Goal: Information Seeking & Learning: Learn about a topic

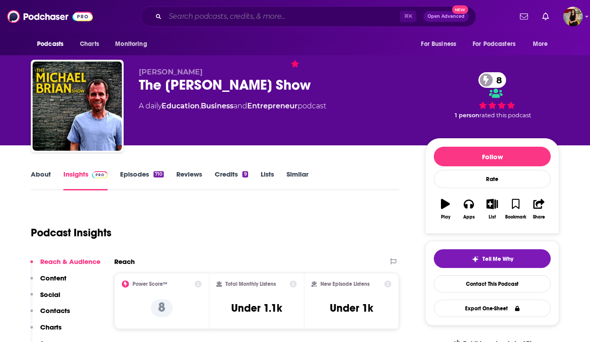
click at [303, 17] on input "Search podcasts, credits, & more..." at bounding box center [282, 16] width 235 height 14
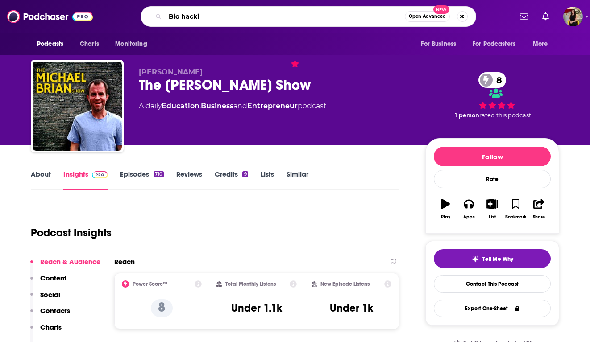
type input "Bio hackit"
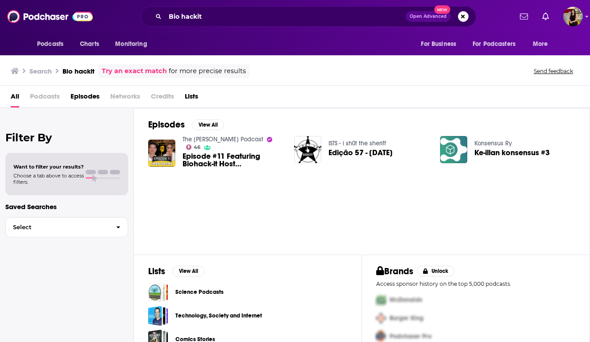
click at [50, 98] on span "Podcasts" at bounding box center [45, 98] width 30 height 18
click at [210, 16] on input "Bio hackit" at bounding box center [285, 16] width 240 height 14
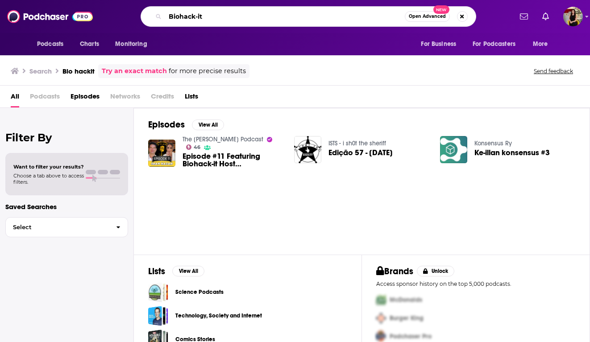
type input "Biohack-it"
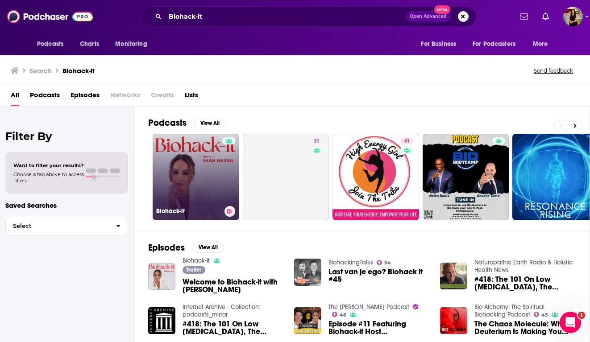
click at [213, 180] on link "Biohack-it" at bounding box center [196, 177] width 87 height 87
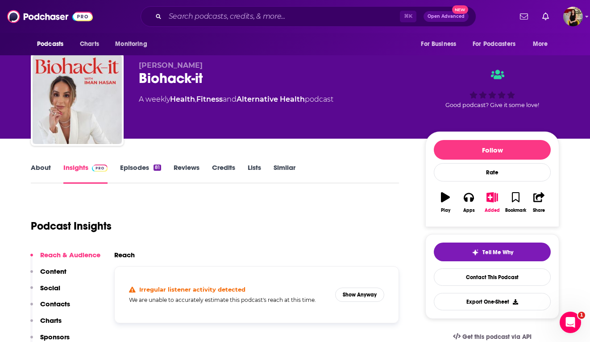
scroll to position [3, 0]
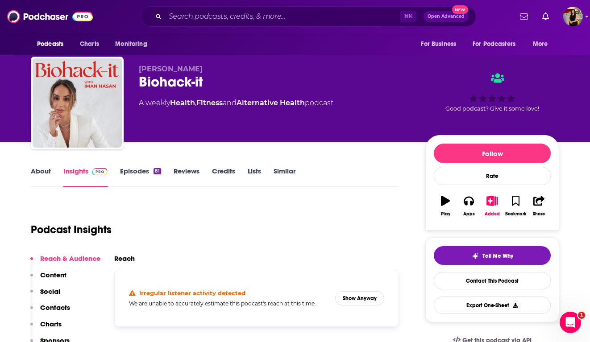
click at [130, 171] on link "Episodes 81" at bounding box center [140, 177] width 41 height 21
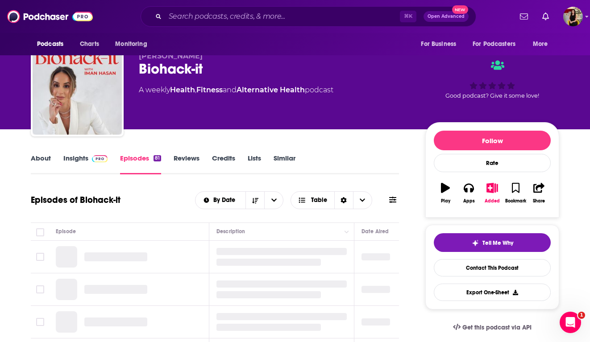
scroll to position [17, 0]
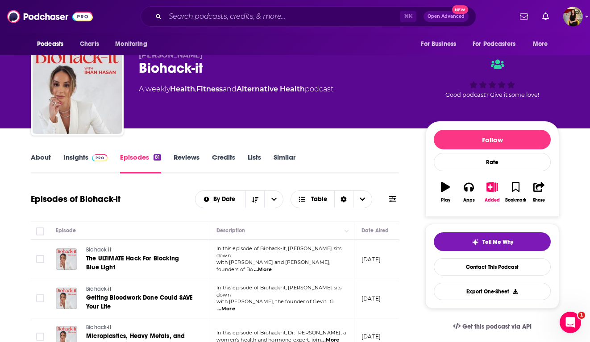
click at [75, 162] on link "Insights" at bounding box center [85, 163] width 44 height 21
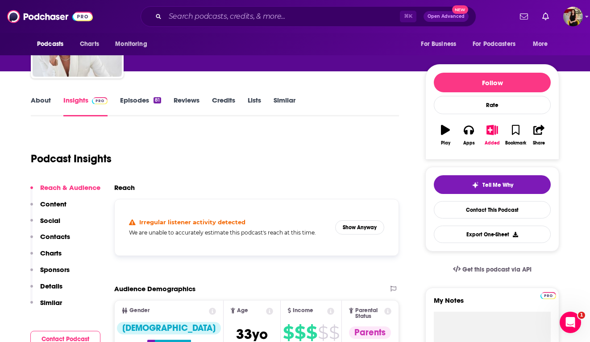
scroll to position [90, 0]
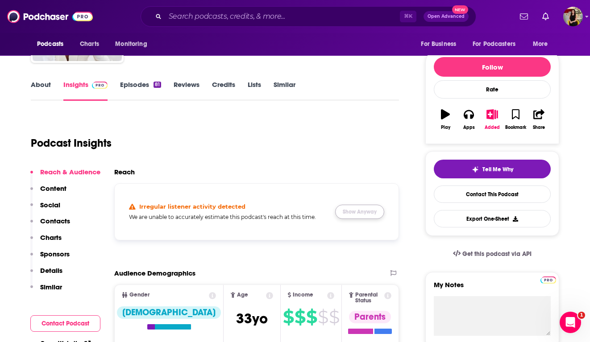
click at [371, 211] on button "Show Anyway" at bounding box center [359, 212] width 49 height 14
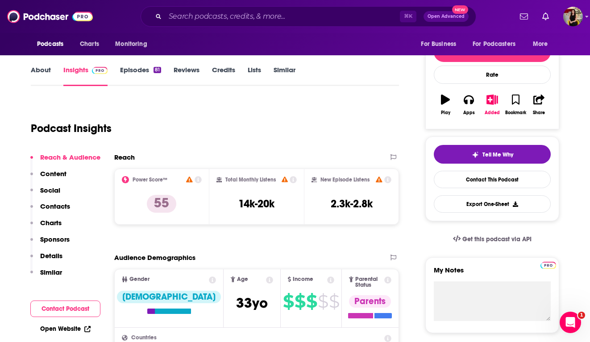
scroll to position [0, 0]
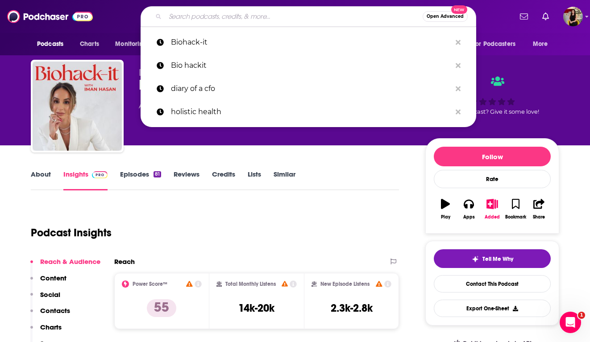
click at [262, 23] on input "Search podcasts, credits, & more..." at bounding box center [293, 16] width 257 height 14
paste input "Grounded Wellness by Primally Pure"
type input "Grounded Wellness by Primally Pure"
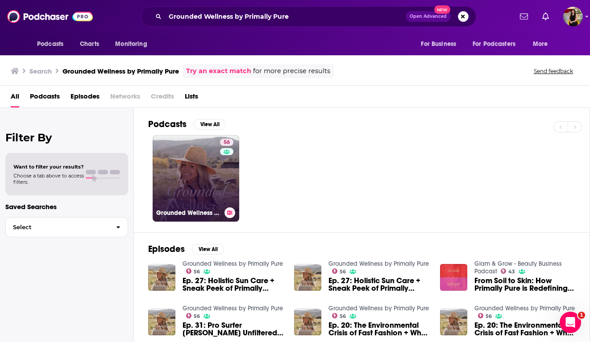
click at [195, 169] on link "56 Grounded Wellness by Primally Pure" at bounding box center [196, 178] width 87 height 87
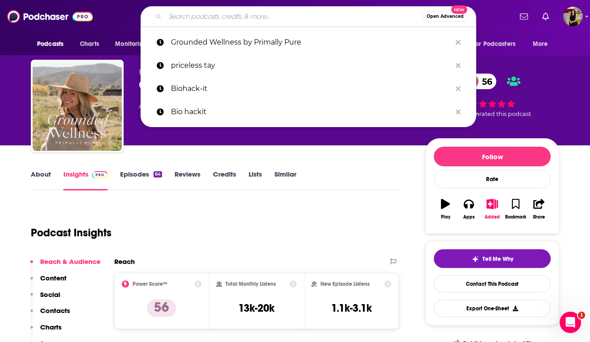
click at [344, 17] on input "Search podcasts, credits, & more..." at bounding box center [293, 16] width 257 height 14
paste input "Treated with [PERSON_NAME]"
type input "Treated with [PERSON_NAME]"
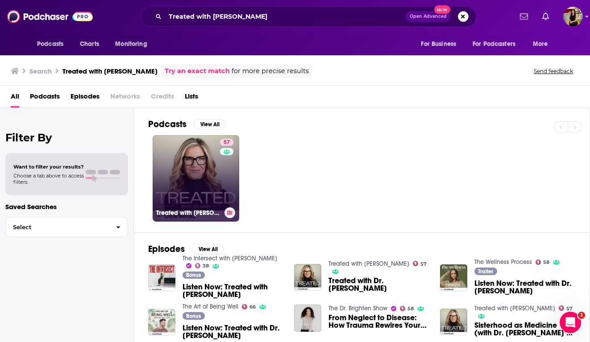
click at [226, 176] on div "57" at bounding box center [228, 173] width 16 height 69
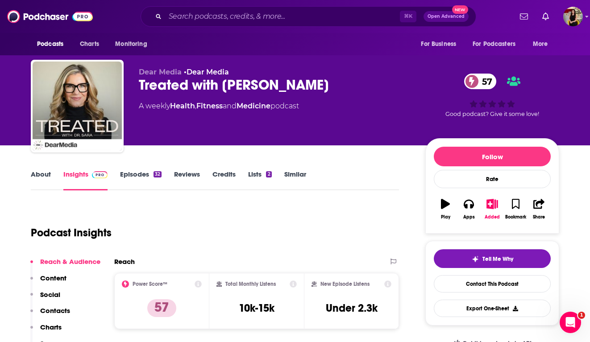
click at [39, 177] on link "About" at bounding box center [41, 180] width 20 height 21
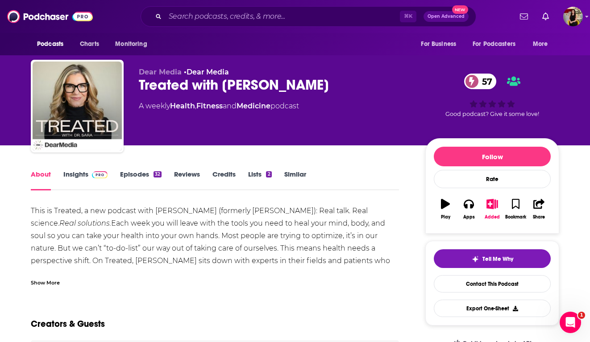
scroll to position [13, 0]
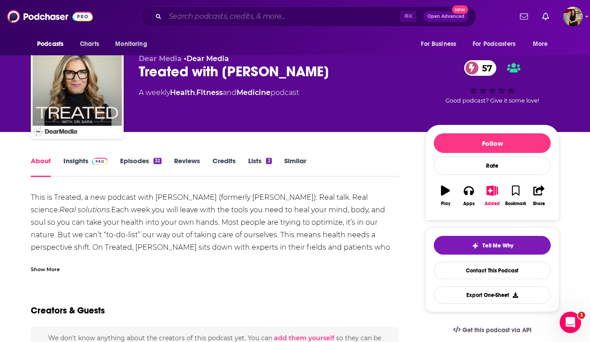
click at [238, 16] on input "Search podcasts, credits, & more..." at bounding box center [282, 16] width 235 height 14
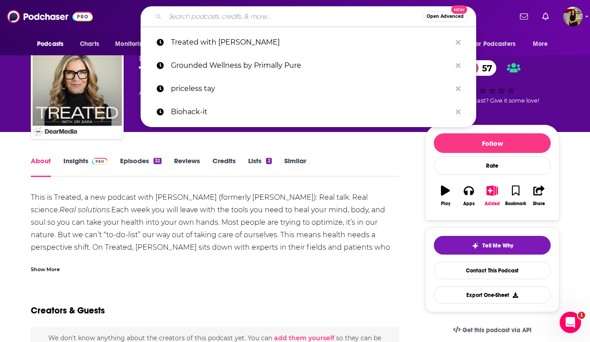
paste input "ReversABLE"
type input "ReversABLE"
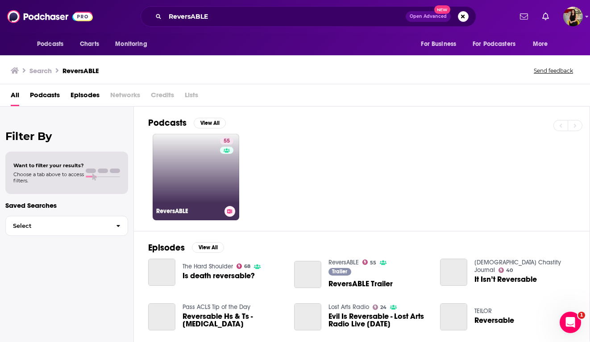
click at [197, 164] on link "55 ReversABLE" at bounding box center [196, 177] width 87 height 87
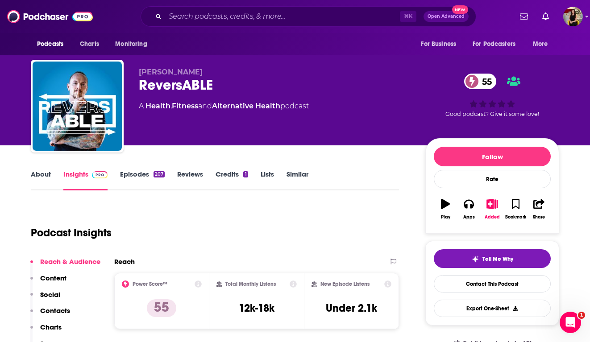
click at [41, 172] on link "About" at bounding box center [41, 180] width 20 height 21
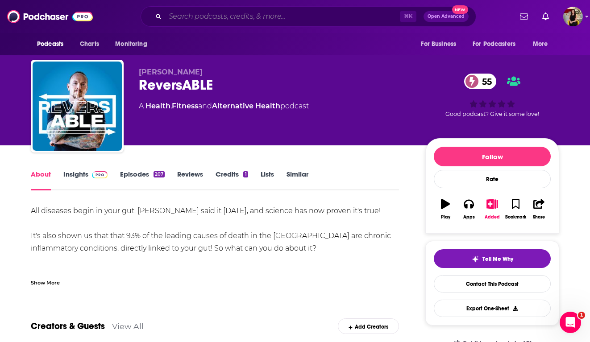
click at [282, 20] on input "Search podcasts, credits, & more..." at bounding box center [282, 16] width 235 height 14
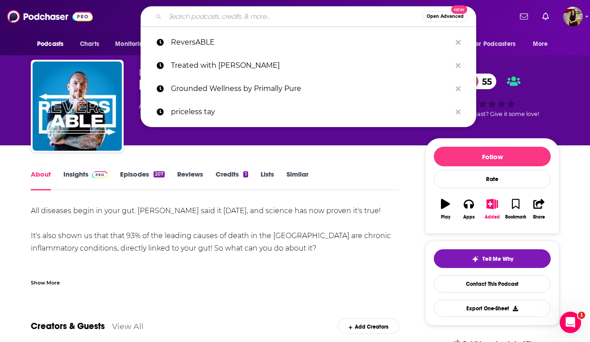
paste input "The Everygirl Podcast"
type input "The Everygirl Podcast"
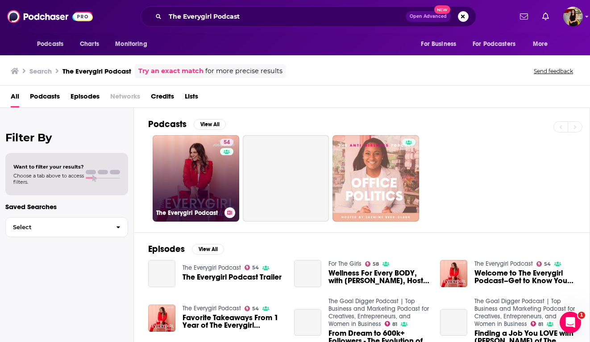
click at [212, 161] on link "54 The Everygirl Podcast" at bounding box center [196, 178] width 87 height 87
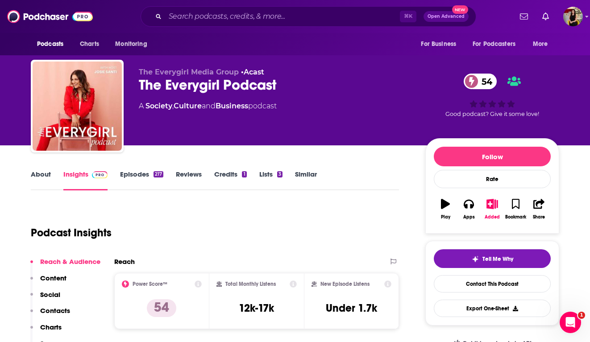
click at [46, 174] on link "About" at bounding box center [41, 180] width 20 height 21
